Goal: Task Accomplishment & Management: Use online tool/utility

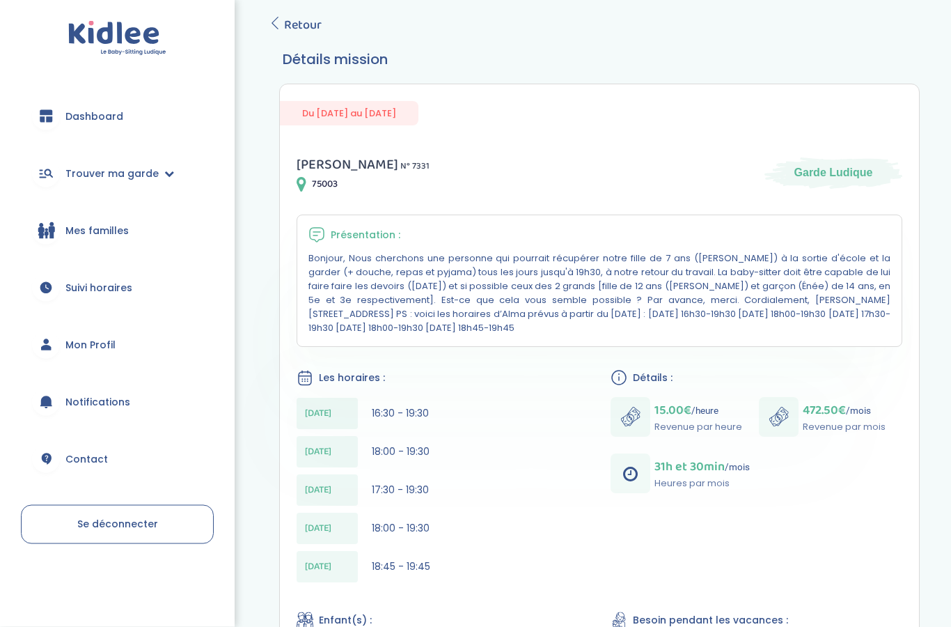
scroll to position [73, 0]
click at [97, 164] on link "Trouver ma garde" at bounding box center [117, 173] width 193 height 50
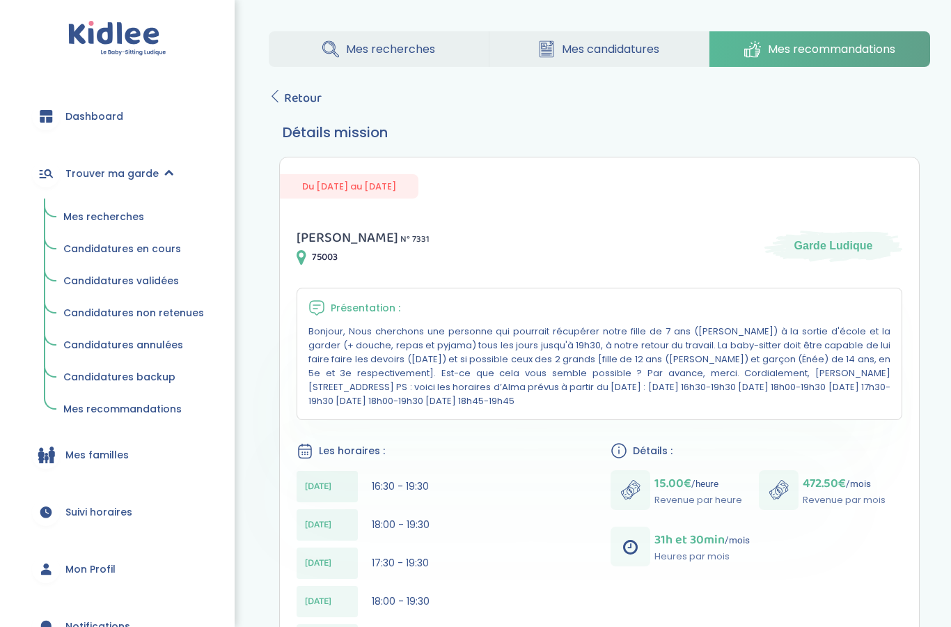
click at [88, 226] on link "Mes recherches" at bounding box center [134, 217] width 160 height 26
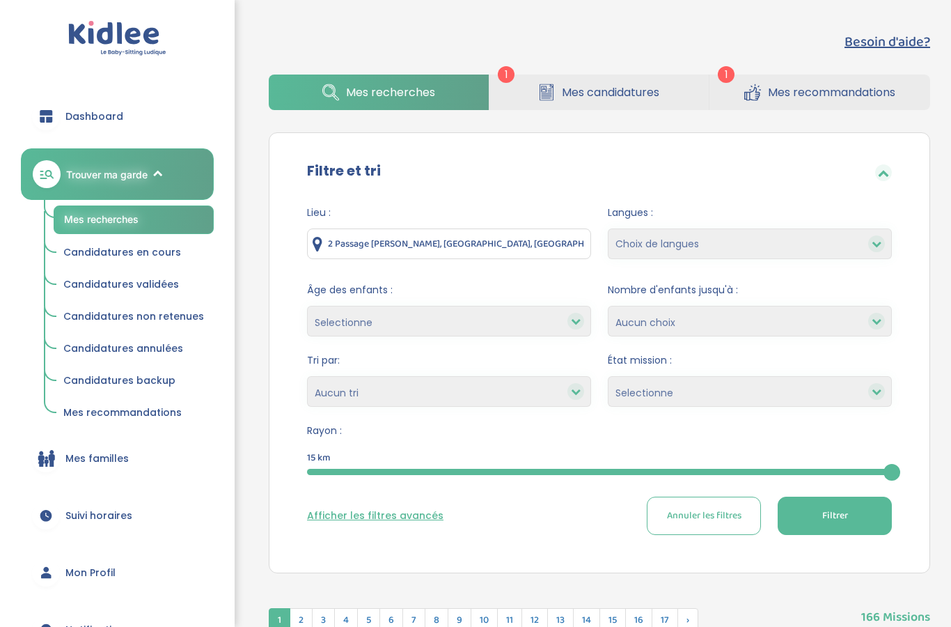
click at [748, 87] on icon at bounding box center [752, 92] width 17 height 17
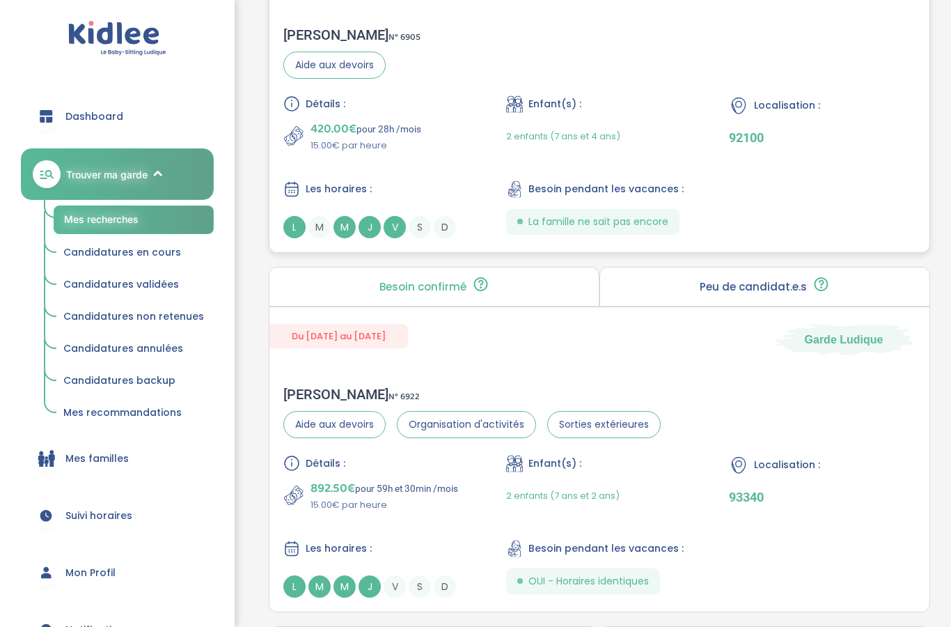
scroll to position [2512, 0]
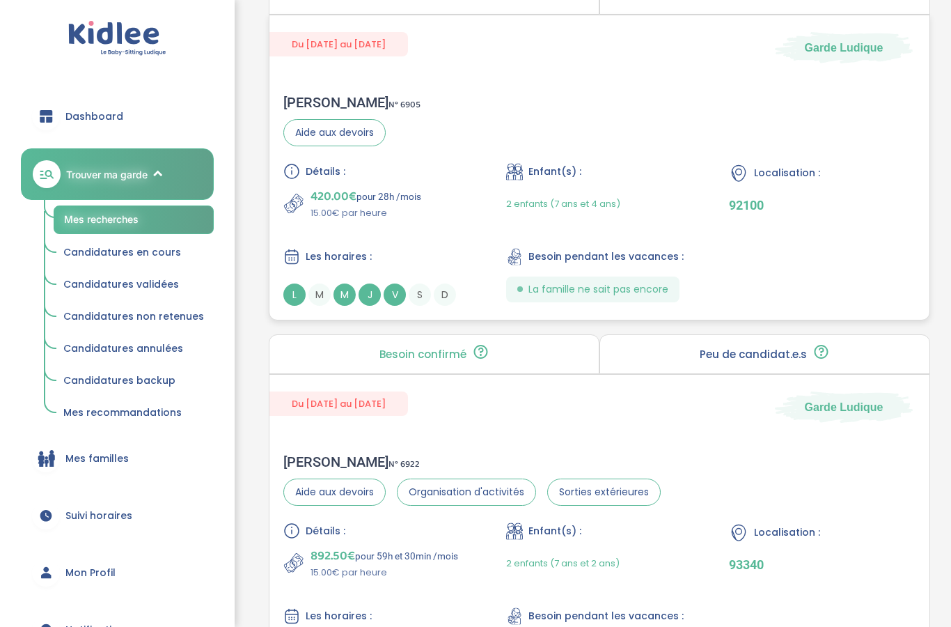
click at [468, 191] on div "Détails : 420.00€ pour 28h /mois 15.00€ par heure" at bounding box center [376, 191] width 187 height 57
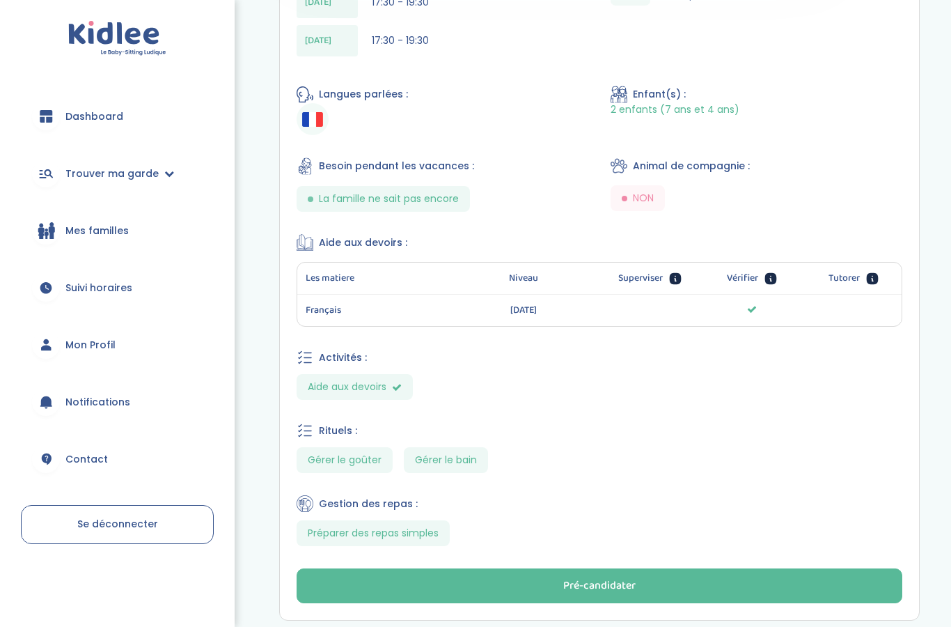
scroll to position [607, 0]
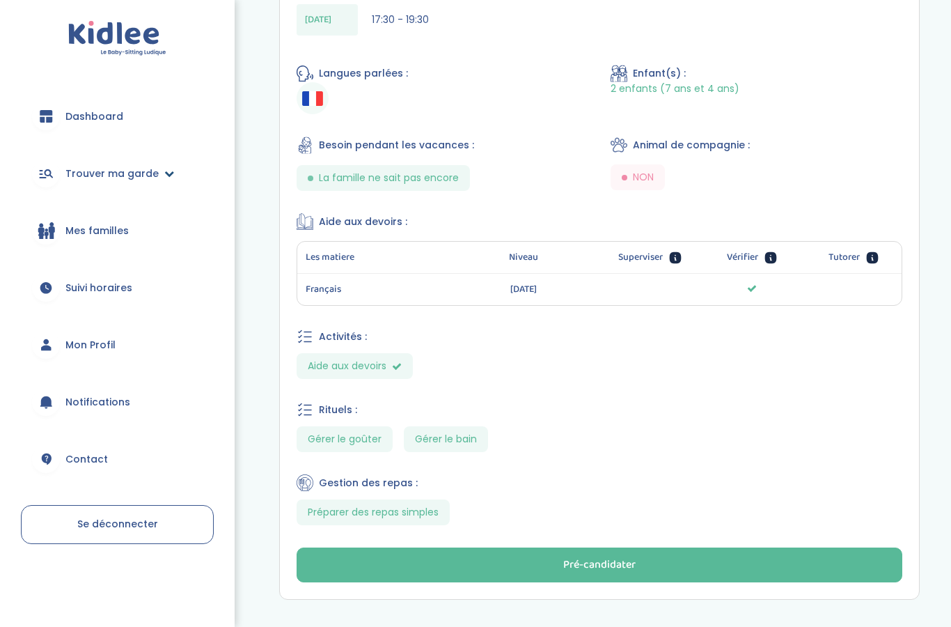
click at [130, 176] on span "Trouver ma garde" at bounding box center [111, 173] width 93 height 15
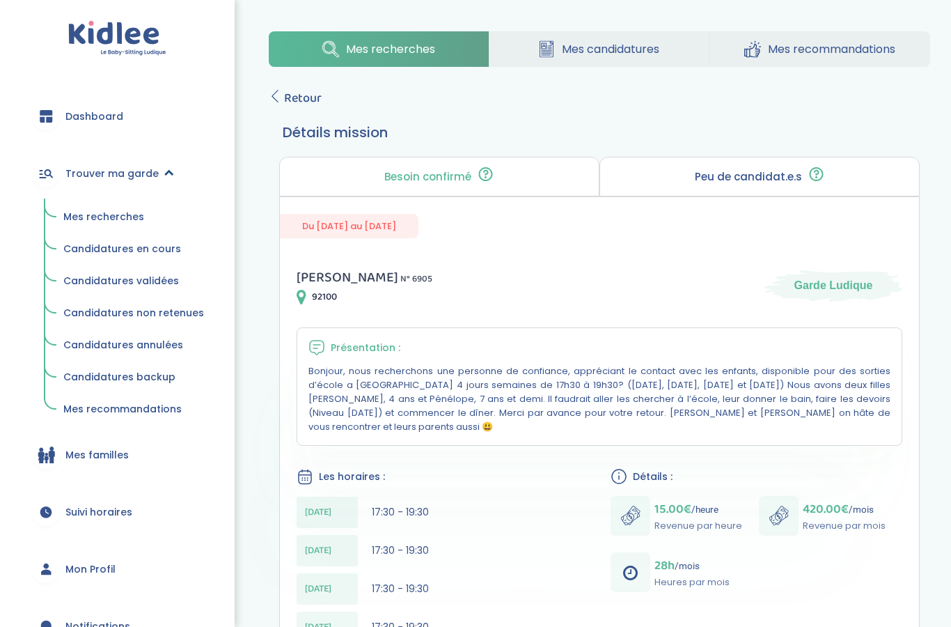
click at [130, 176] on span "Trouver ma garde" at bounding box center [111, 173] width 93 height 15
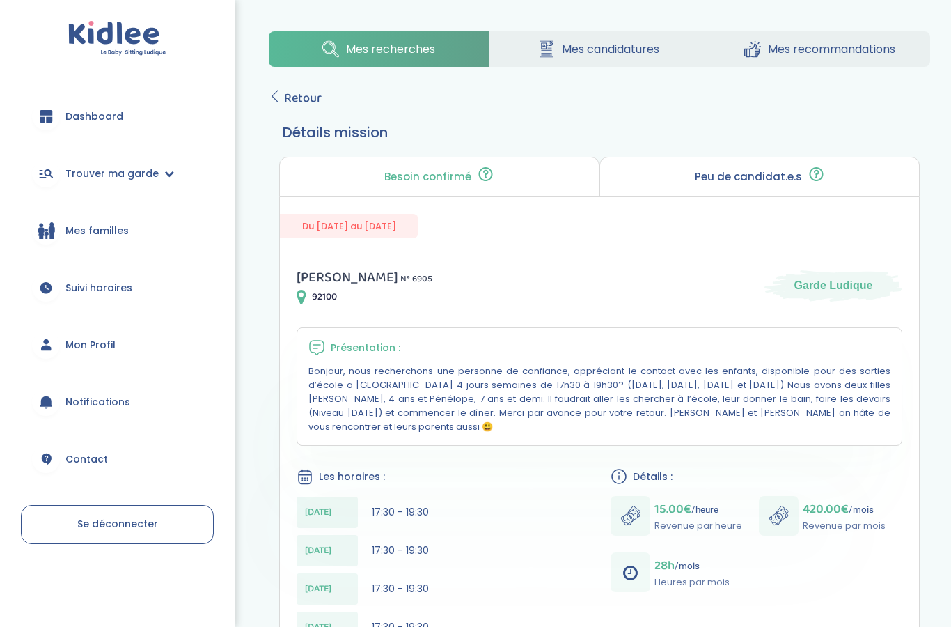
scroll to position [56, 0]
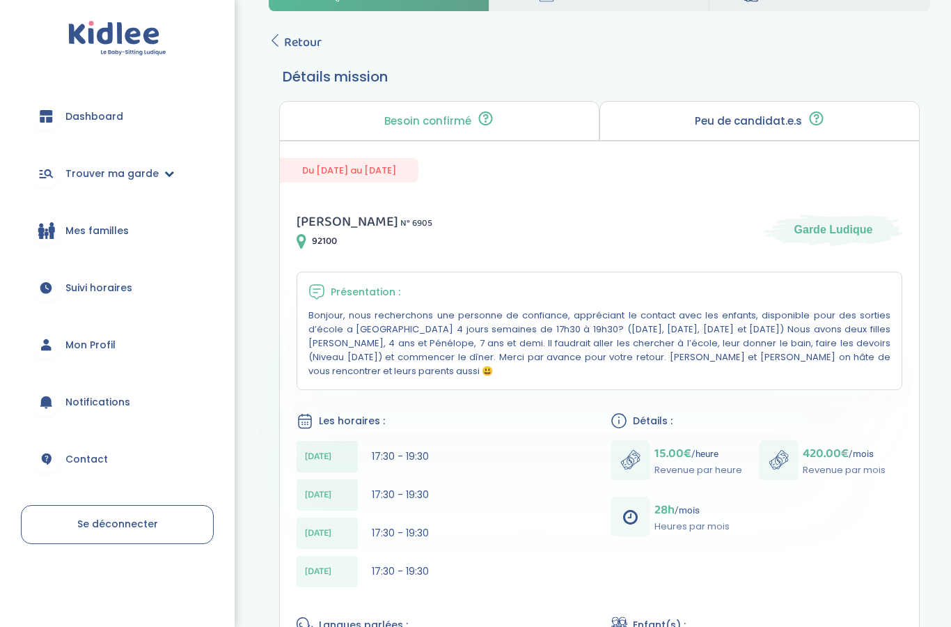
click at [63, 175] on link "Trouver ma garde" at bounding box center [117, 173] width 193 height 50
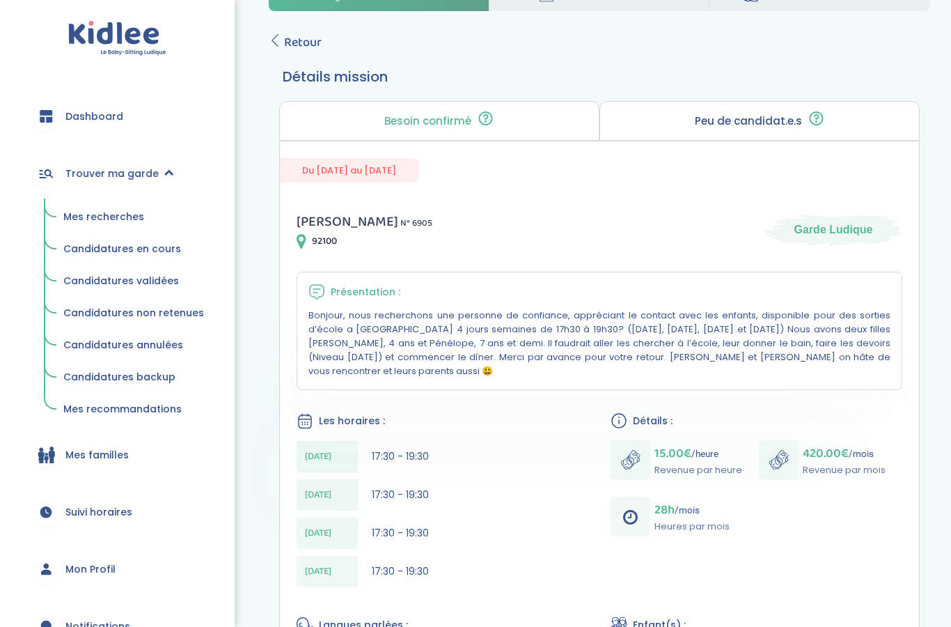
scroll to position [0, 0]
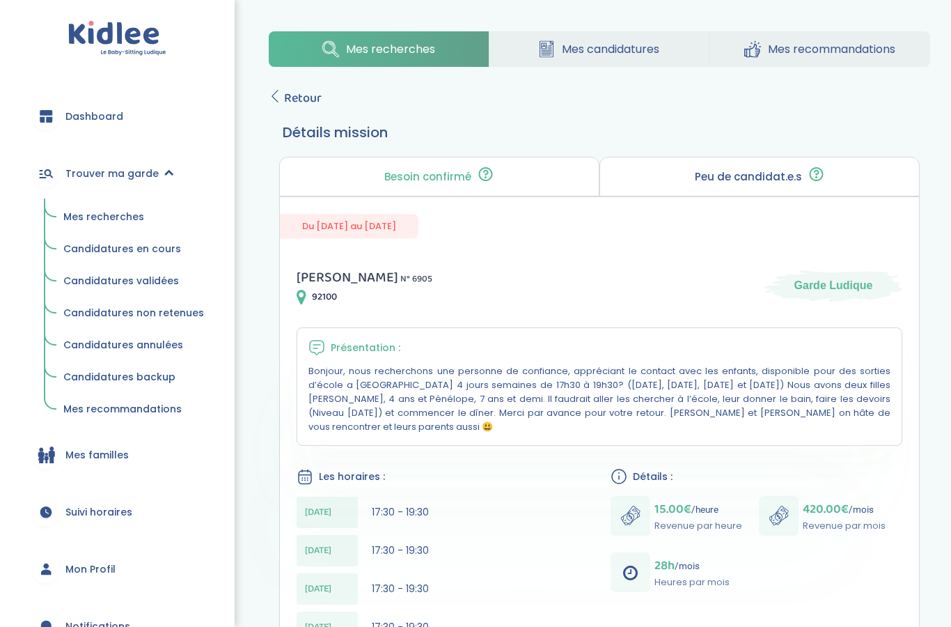
click at [90, 269] on link "Candidatures validées" at bounding box center [134, 281] width 160 height 26
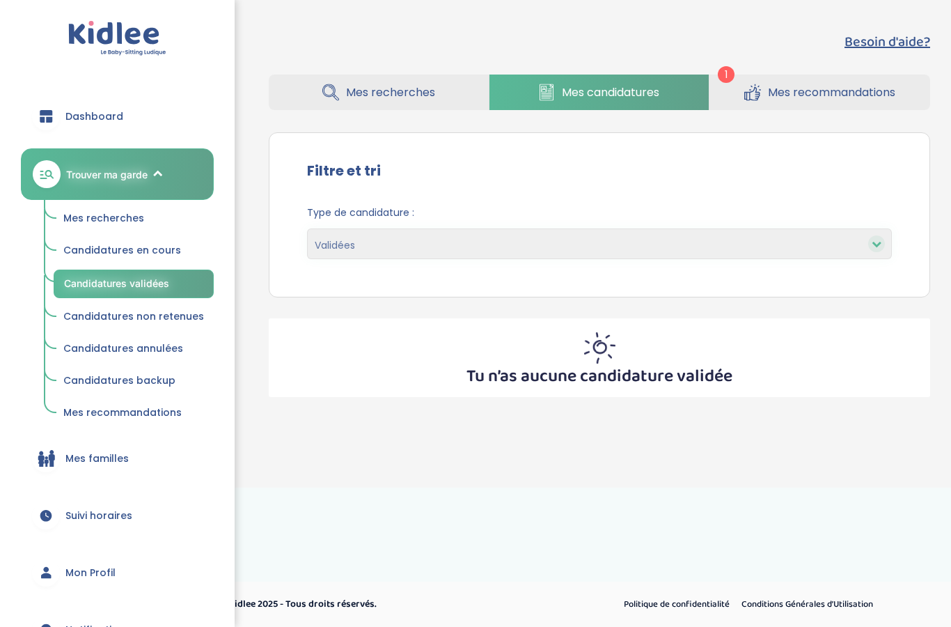
select select "accepted"
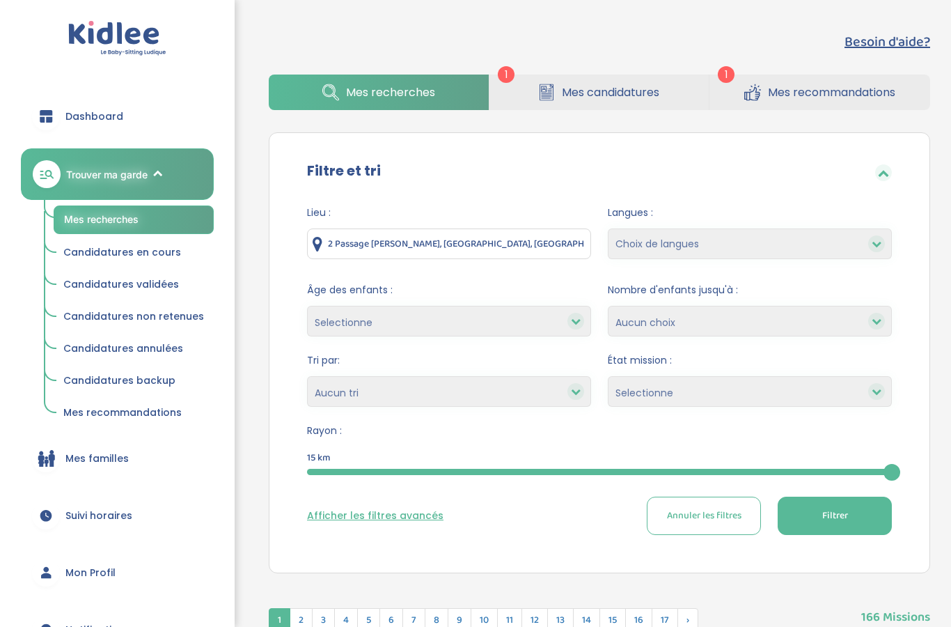
drag, startPoint x: 506, startPoint y: 240, endPoint x: 203, endPoint y: 253, distance: 303.8
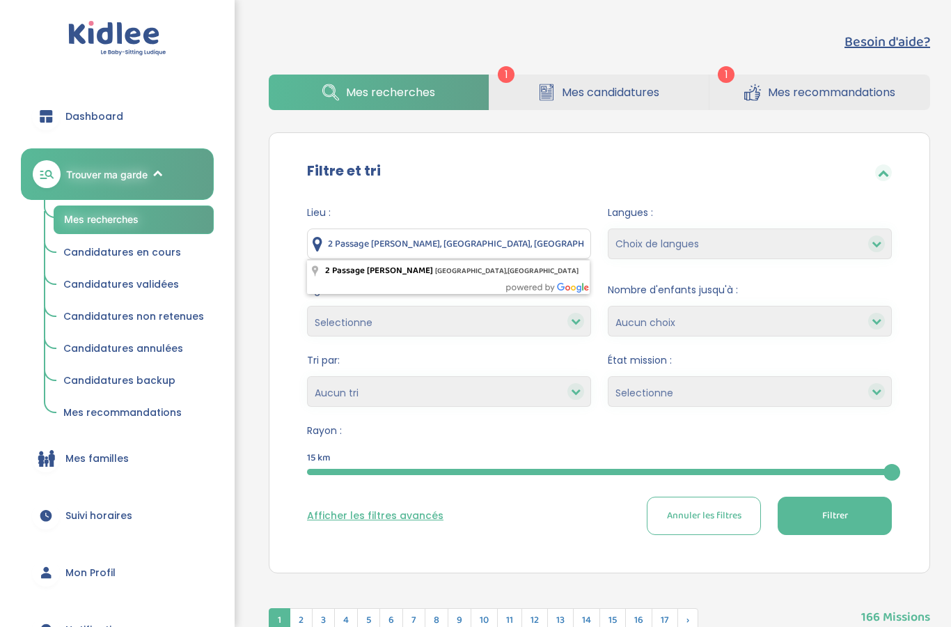
drag, startPoint x: 503, startPoint y: 242, endPoint x: 261, endPoint y: 235, distance: 242.4
paste input "191 Rue Saint-Jacques 75005 Paris"
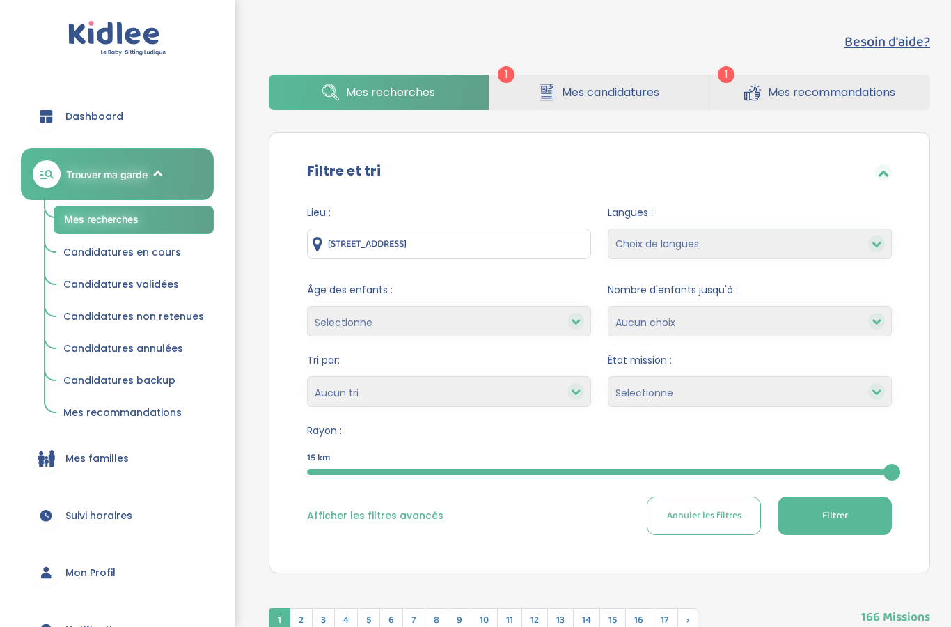
click at [517, 242] on input "191 Rue Saint-Jacques, 75005 Paris, France" at bounding box center [449, 243] width 284 height 31
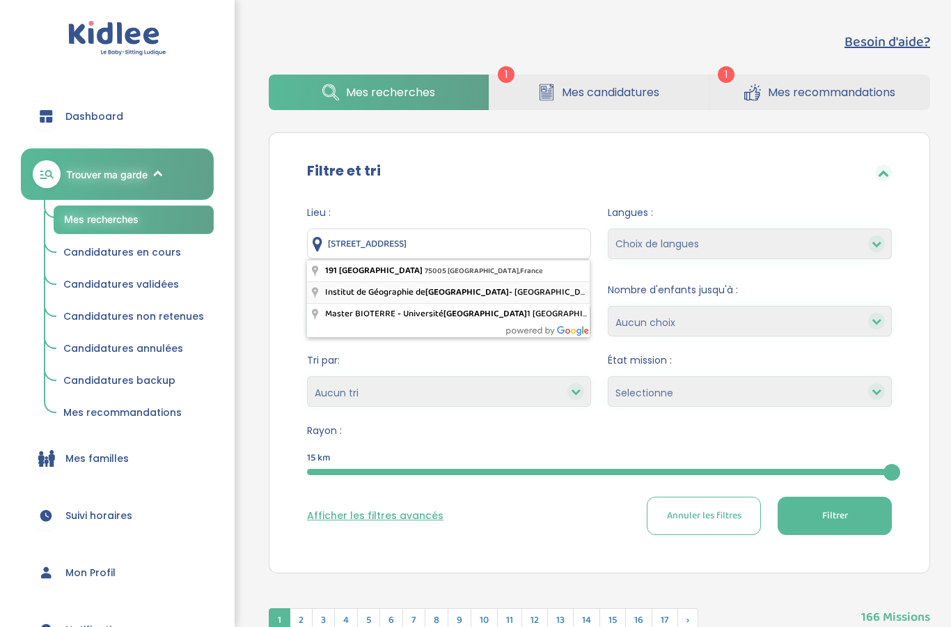
type input "Institut de Géographie de Paris - Sorbonne Université/Université Paris 1 Panthé…"
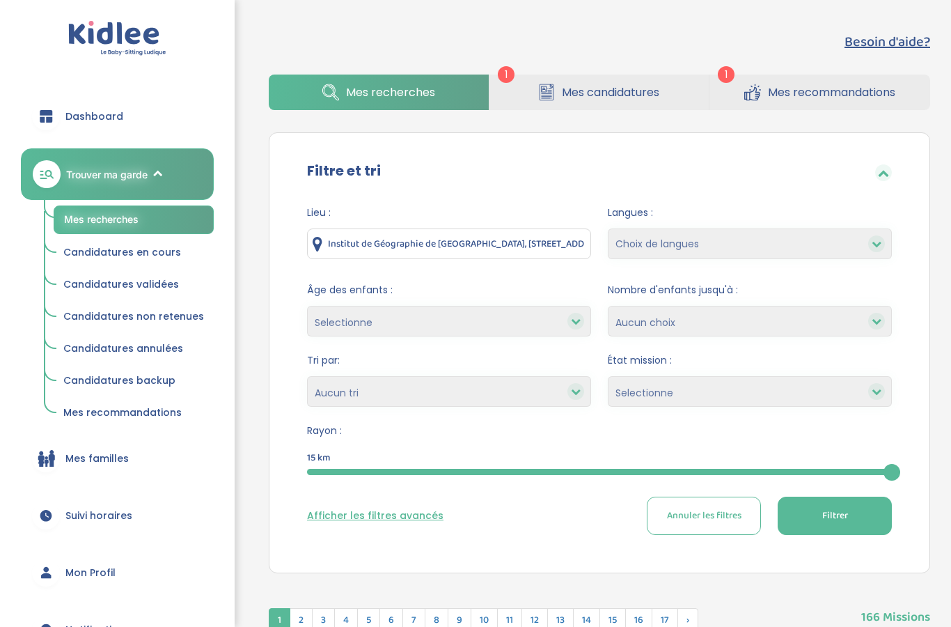
select select "3"
select select
select select "start_date_asc"
select select "12"
select select
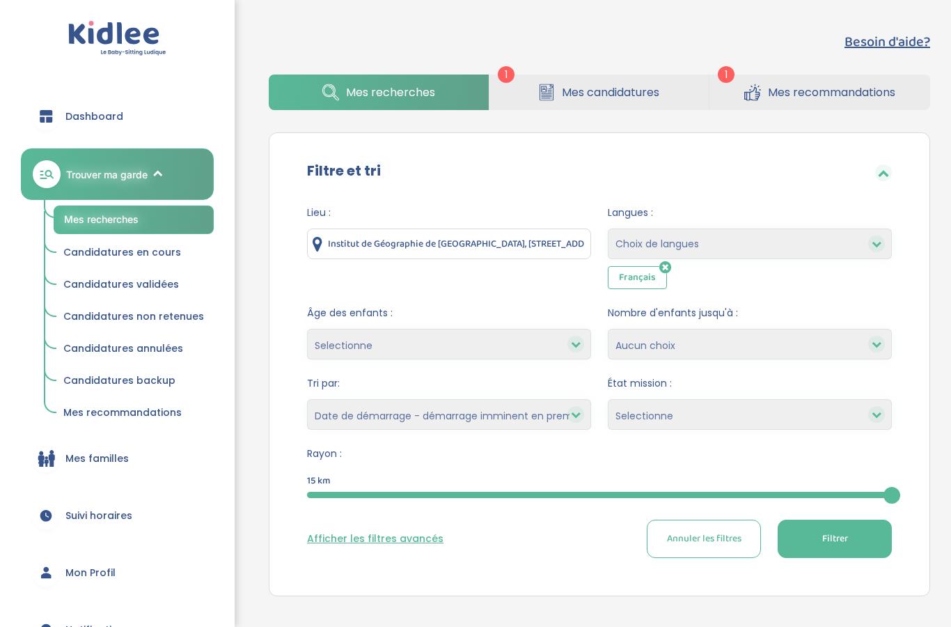
click at [825, 544] on span "Filtrer" at bounding box center [835, 538] width 26 height 15
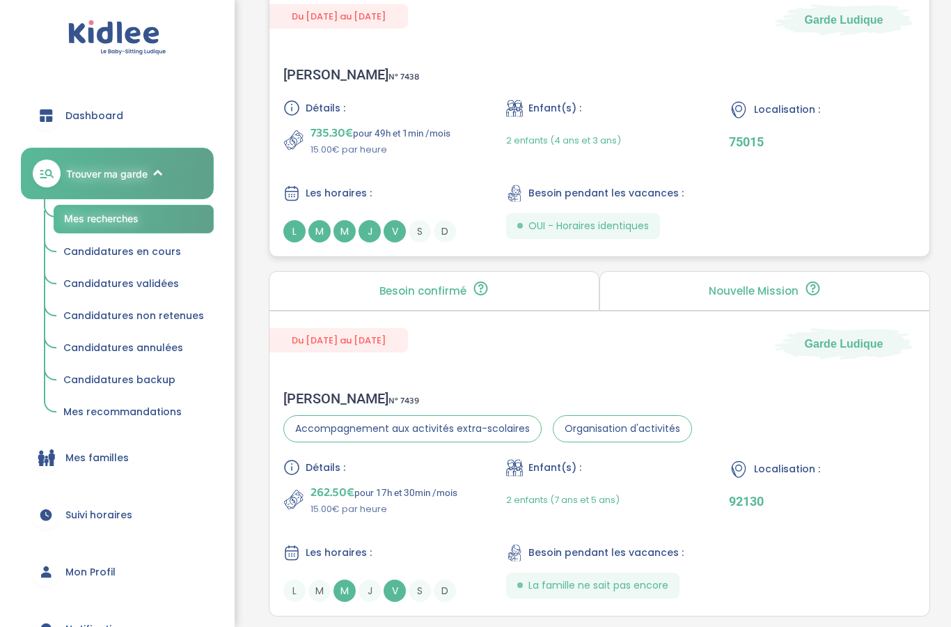
scroll to position [1366, 0]
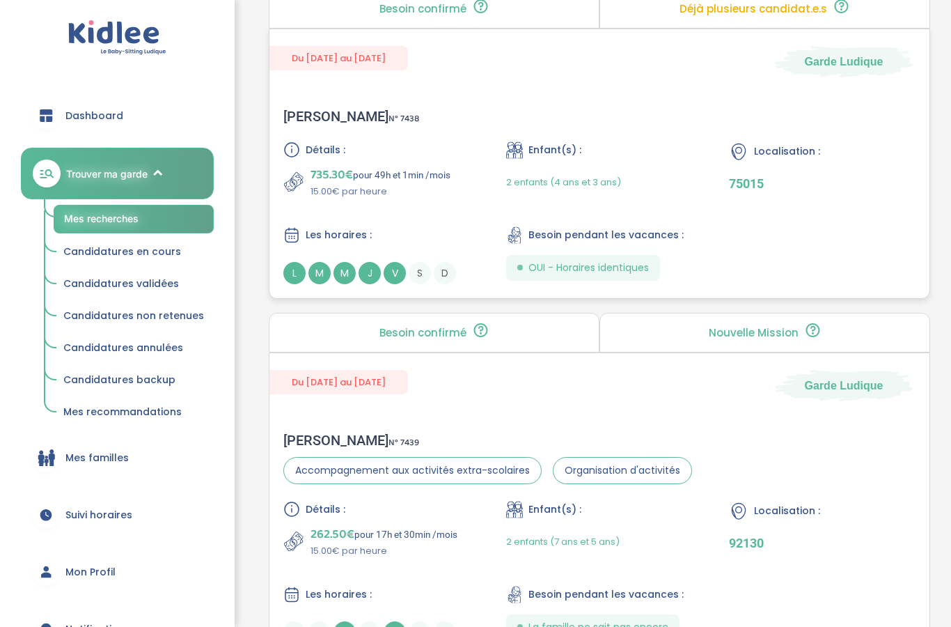
click at [563, 167] on div "Enfant(s) : 2 enfants (4 ans et 3 ans)" at bounding box center [599, 170] width 187 height 57
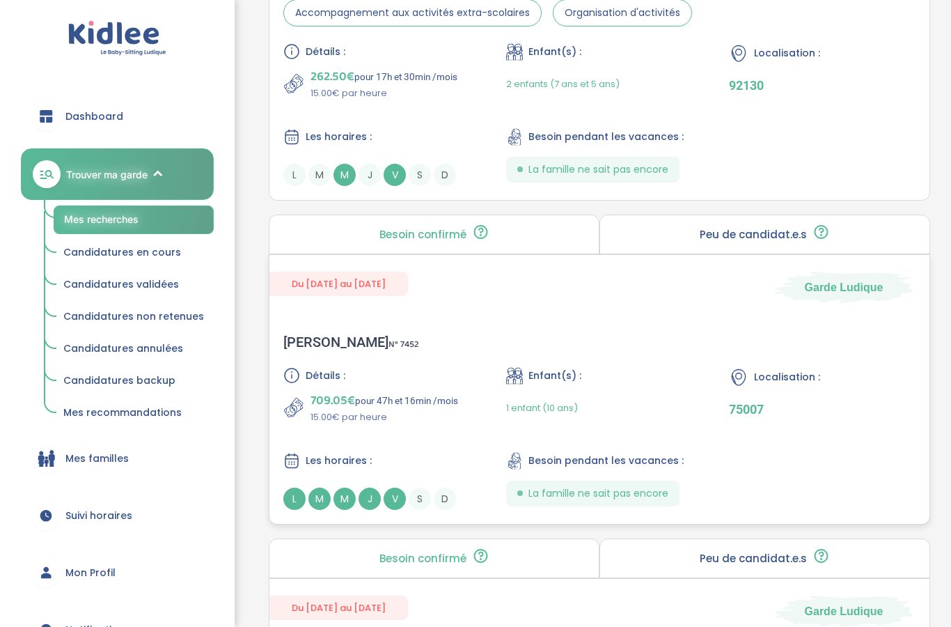
scroll to position [1892, 0]
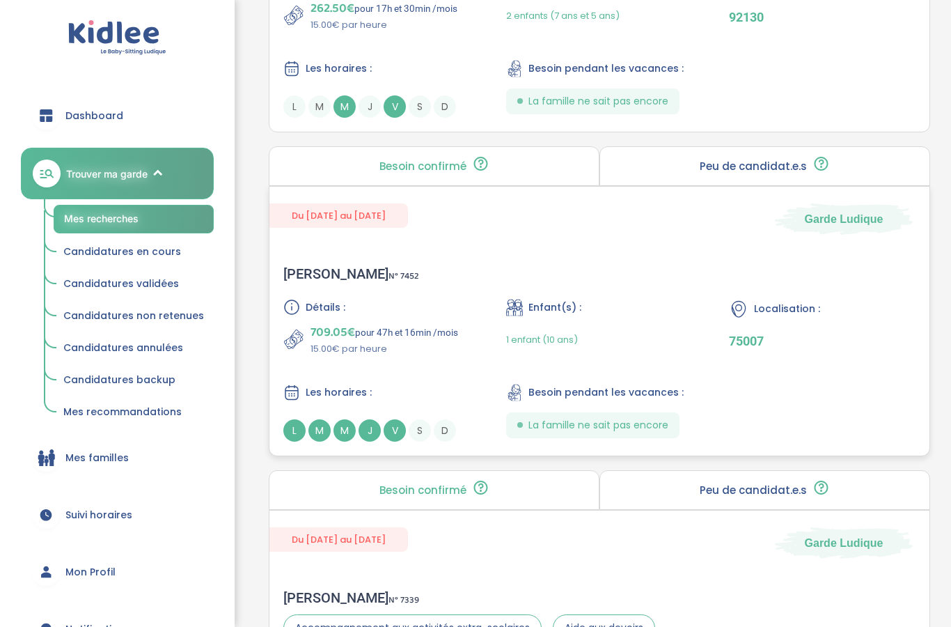
click at [381, 340] on p "709.05€ pour 47h et 16min /mois" at bounding box center [384, 332] width 148 height 19
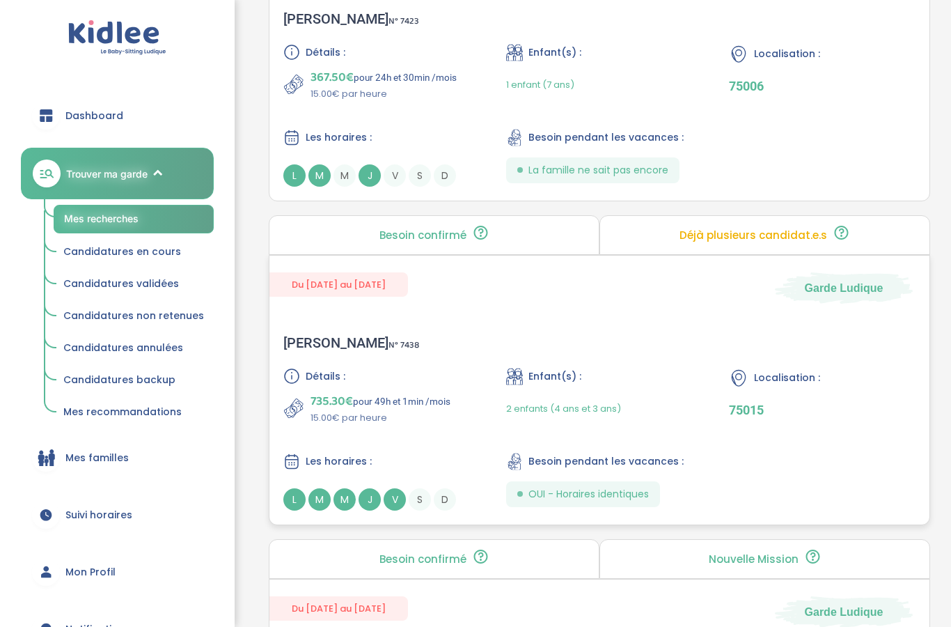
scroll to position [1141, 0]
click at [727, 241] on p "Déjà plusieurs candidat.e.s" at bounding box center [753, 235] width 148 height 11
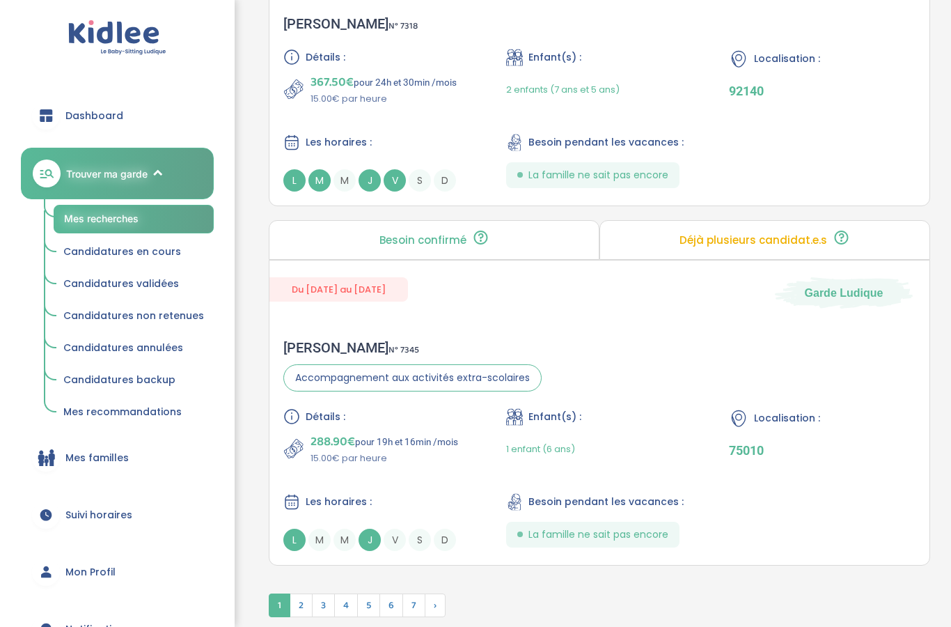
scroll to position [3544, 0]
click at [308, 617] on span "2" at bounding box center [301, 605] width 23 height 24
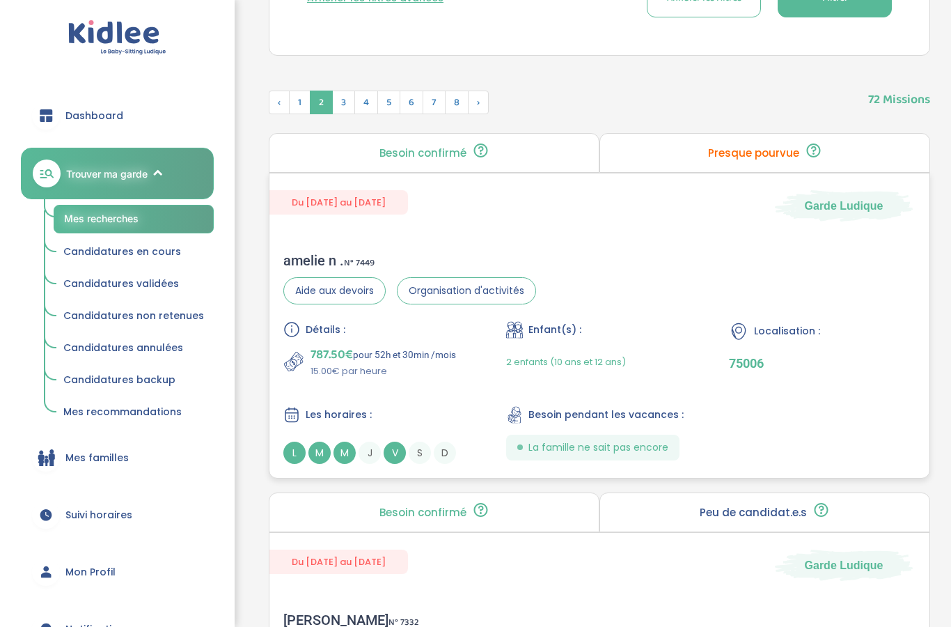
scroll to position [540, 0]
click at [423, 357] on p "787.50€ pour 52h et 30min /mois" at bounding box center [382, 354] width 145 height 19
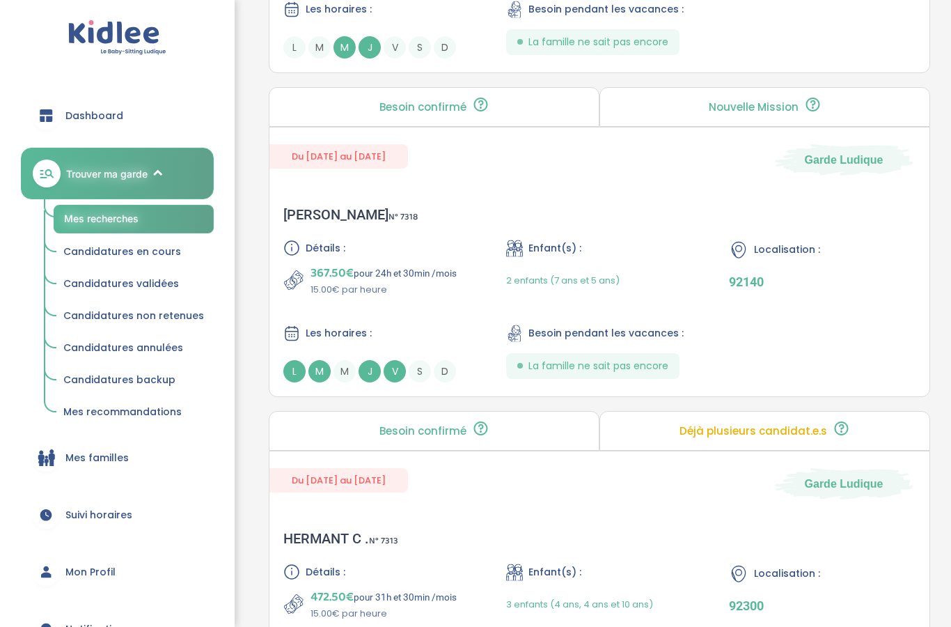
scroll to position [2704, 0]
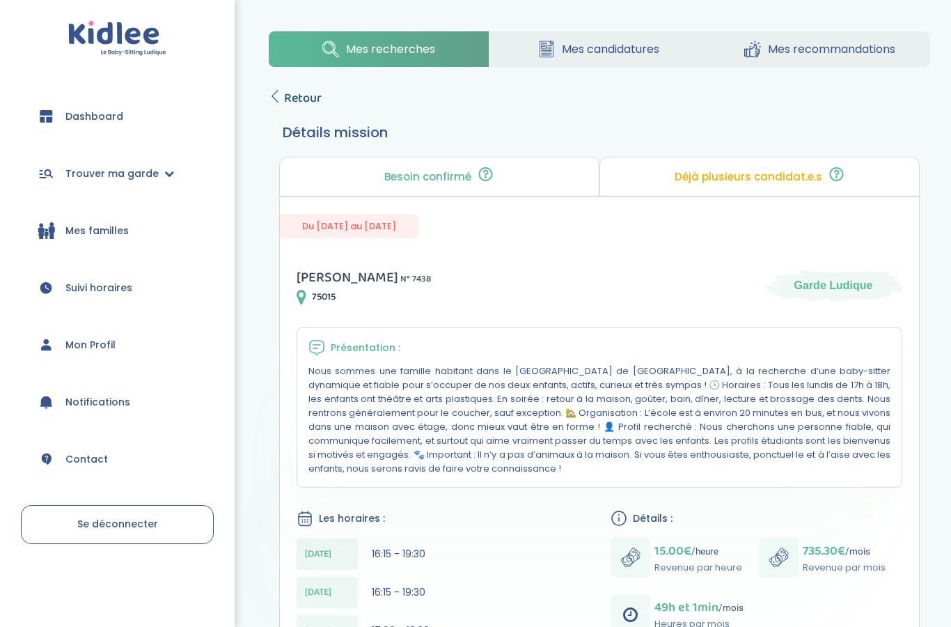
click at [278, 101] on icon at bounding box center [275, 96] width 13 height 13
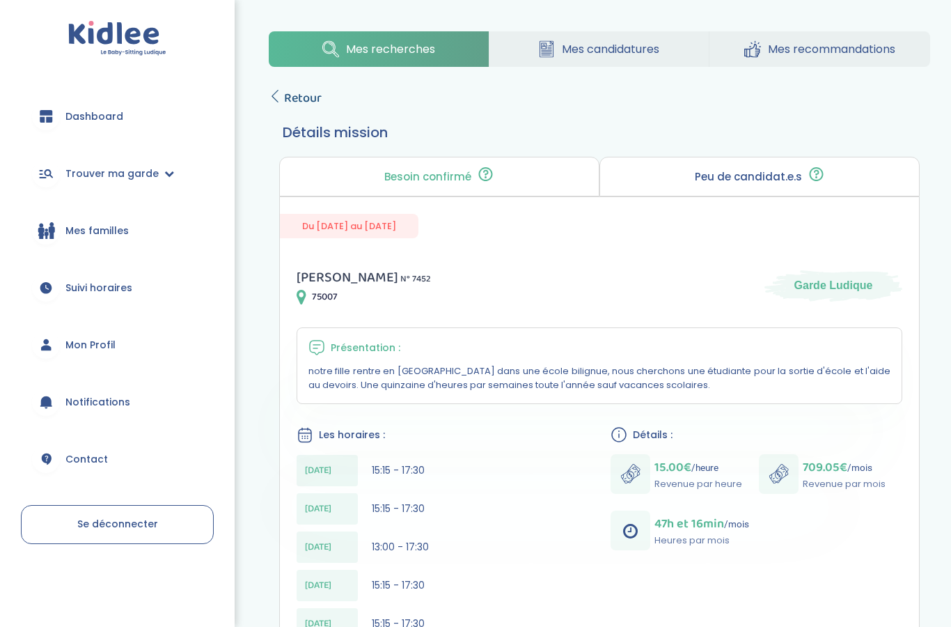
click at [284, 94] on span "Retour" at bounding box center [303, 97] width 38 height 19
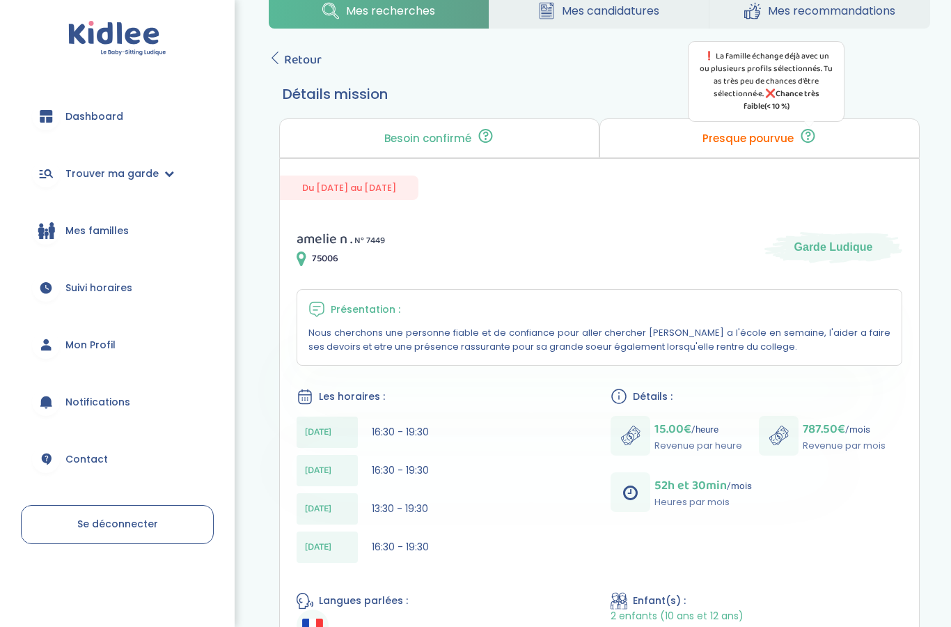
scroll to position [30, 0]
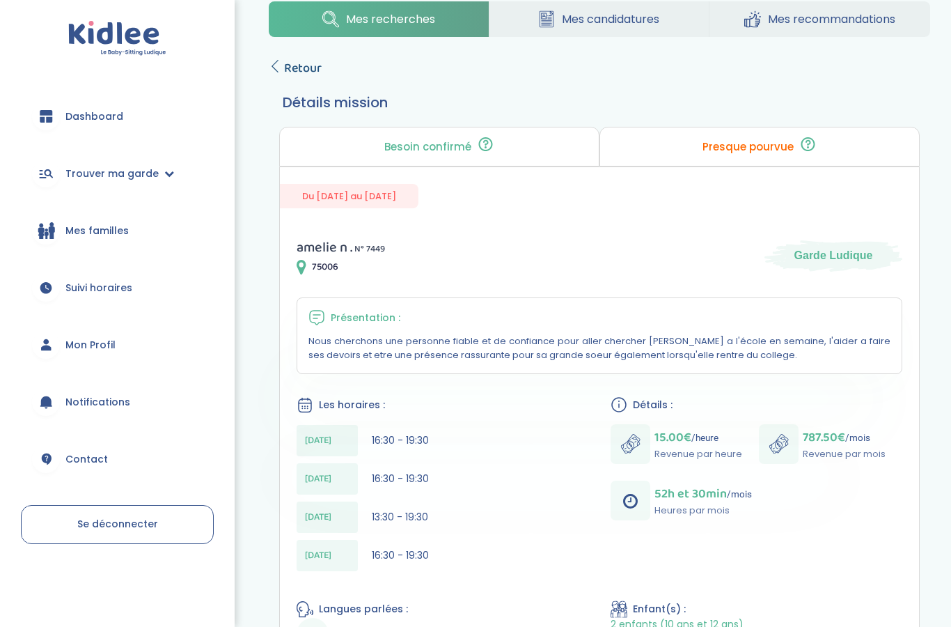
click at [276, 65] on icon at bounding box center [275, 66] width 13 height 13
